Goal: Task Accomplishment & Management: Complete application form

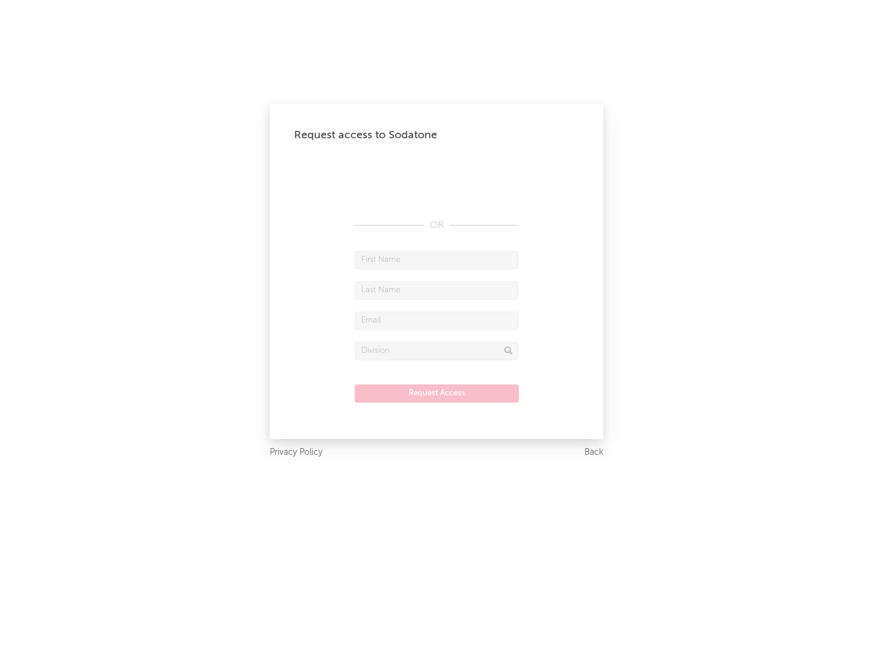
click at [436, 259] on input "text" at bounding box center [437, 260] width 164 height 18
type input "[PERSON_NAME]"
click at [436, 290] on input "text" at bounding box center [437, 290] width 164 height 18
type input "[PERSON_NAME]"
click at [436, 320] on input "text" at bounding box center [437, 321] width 164 height 18
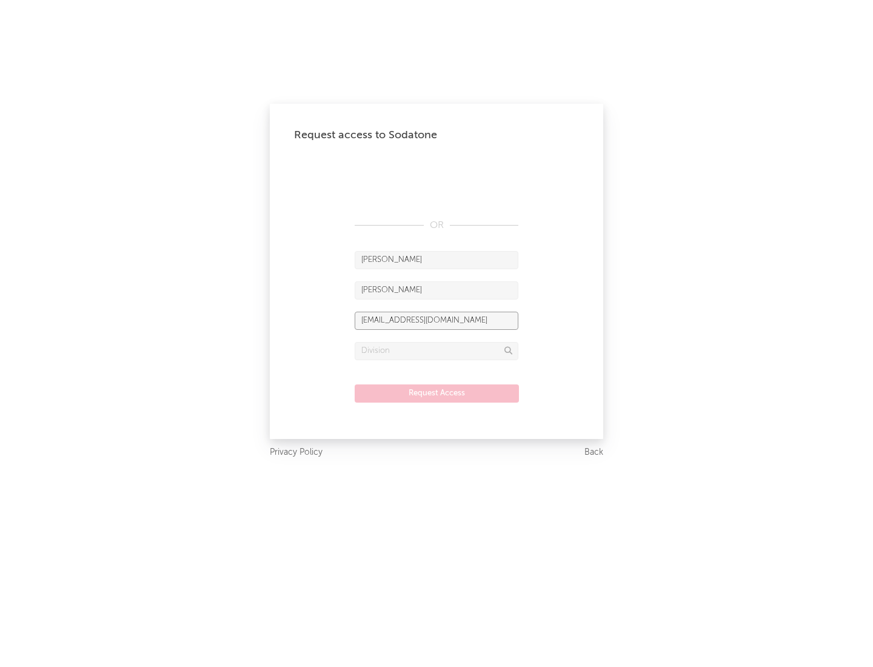
type input "[EMAIL_ADDRESS][DOMAIN_NAME]"
click at [436, 350] on input "text" at bounding box center [437, 351] width 164 height 18
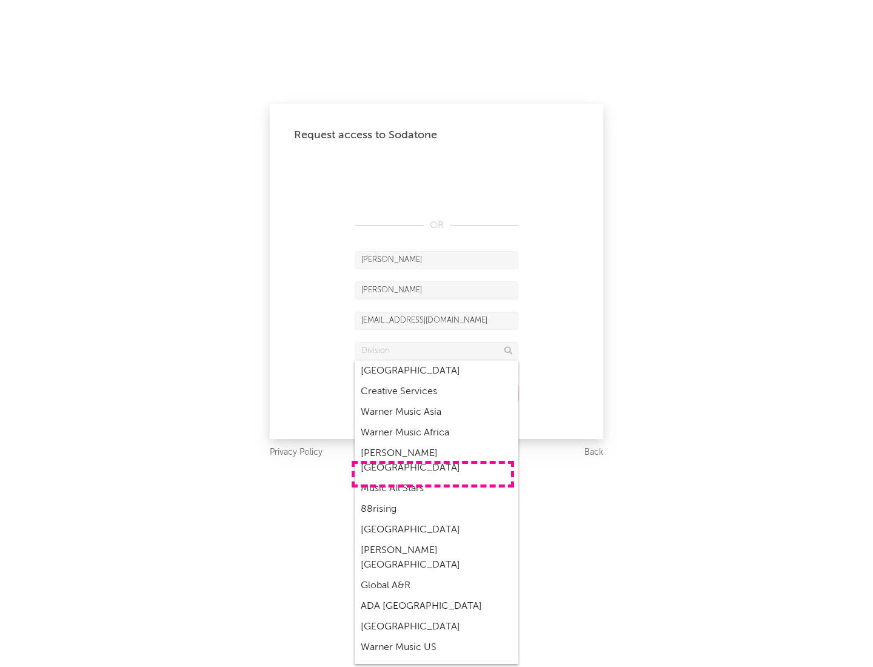
click at [433, 478] on div "Music All Stars" at bounding box center [437, 488] width 164 height 21
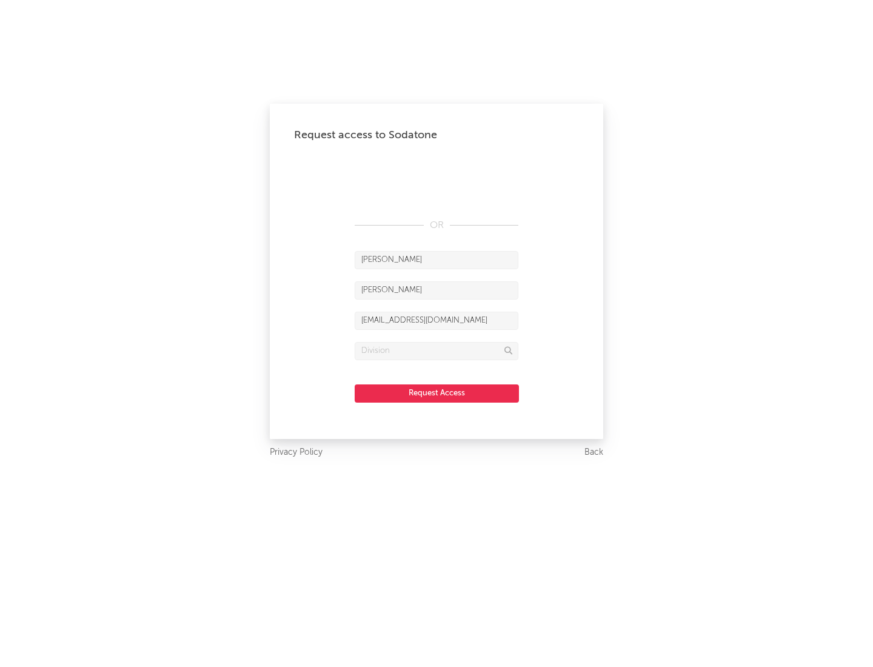
type input "Music All Stars"
click at [436, 393] on button "Request Access" at bounding box center [437, 393] width 164 height 18
